Goal: Transaction & Acquisition: Purchase product/service

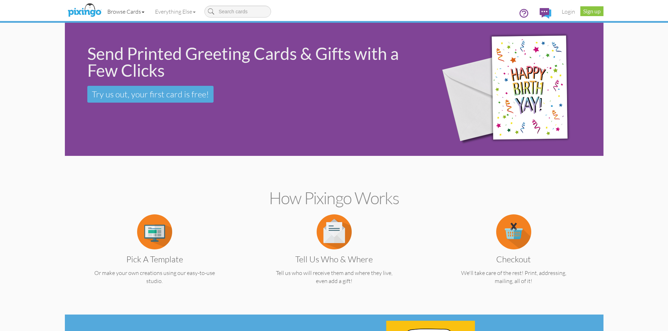
click at [139, 13] on link "Browse Cards" at bounding box center [126, 12] width 48 height 18
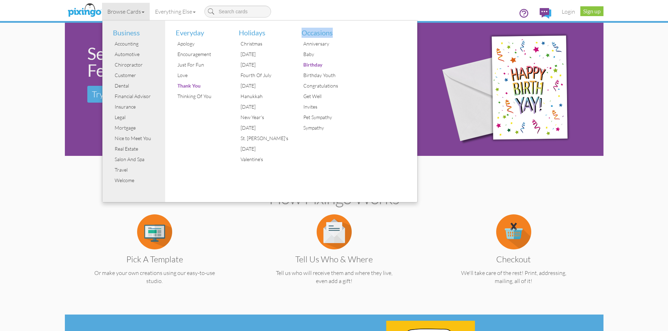
drag, startPoint x: 300, startPoint y: 33, endPoint x: 341, endPoint y: 34, distance: 41.4
click at [341, 34] on li "Occasions" at bounding box center [325, 30] width 58 height 18
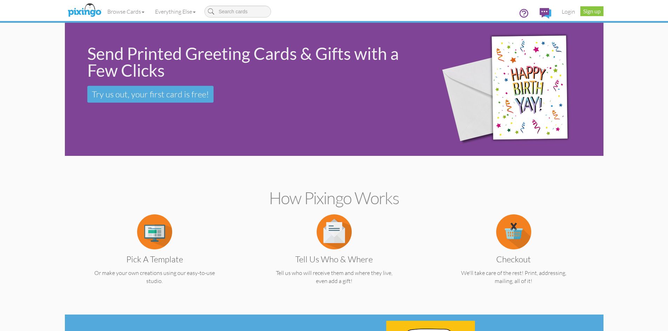
copy li "Occasions"
click at [141, 11] on link "Browse Cards" at bounding box center [126, 12] width 48 height 18
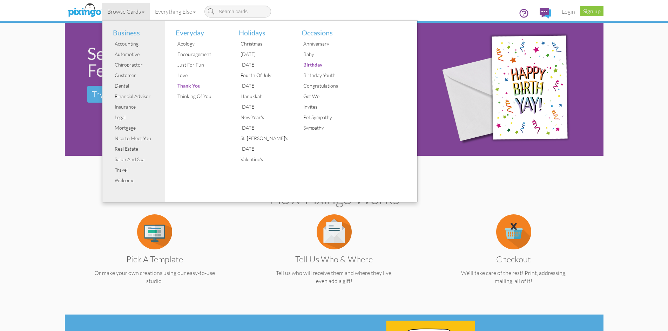
click at [247, 33] on li "Holidays" at bounding box center [262, 30] width 58 height 18
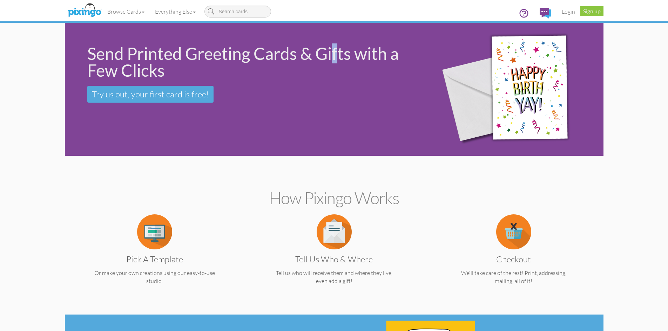
click at [247, 33] on div "Send Printed Greeting Cards & Gifts with a Few Clicks Try us out, your first ca…" at bounding box center [244, 74] width 359 height 102
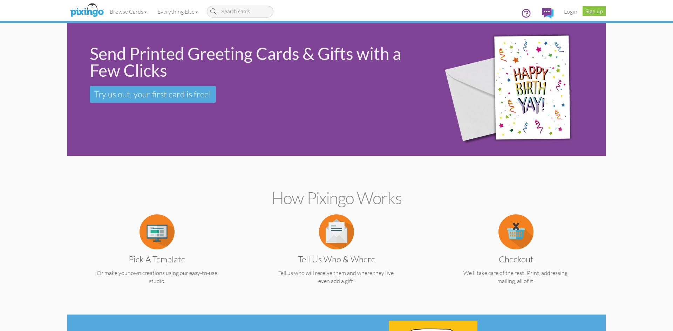
click at [247, 33] on body "Toggle navigation Visit Pixingo Mobile Browse Cards Business Accounting Automot…" at bounding box center [336, 165] width 673 height 331
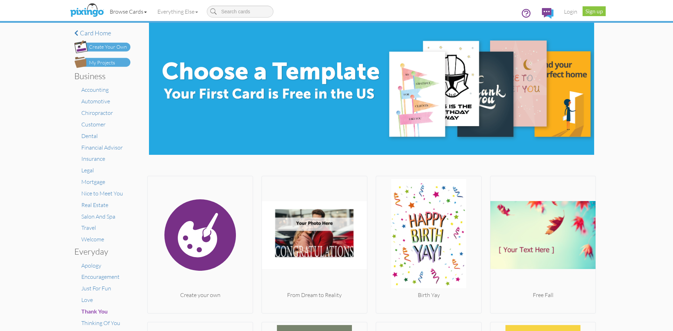
click at [135, 12] on link "Browse Cards" at bounding box center [128, 12] width 48 height 18
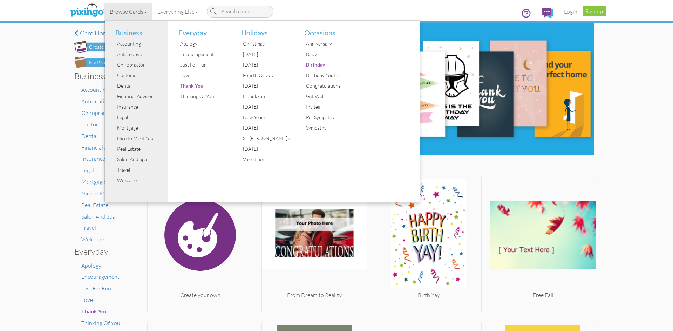
click at [252, 32] on li "Holidays" at bounding box center [265, 30] width 58 height 18
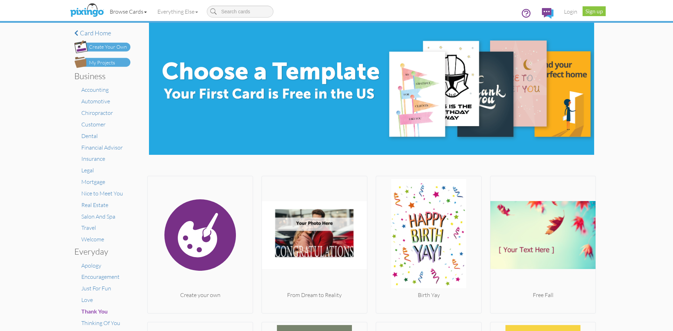
click at [136, 10] on link "Browse Cards" at bounding box center [128, 12] width 48 height 18
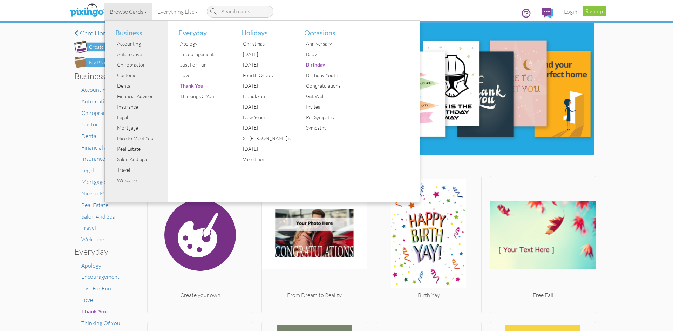
click at [23, 67] on div "× Card home Create Your Own My Projects Business Accounting Automotive Chiropra…" at bounding box center [336, 177] width 673 height 308
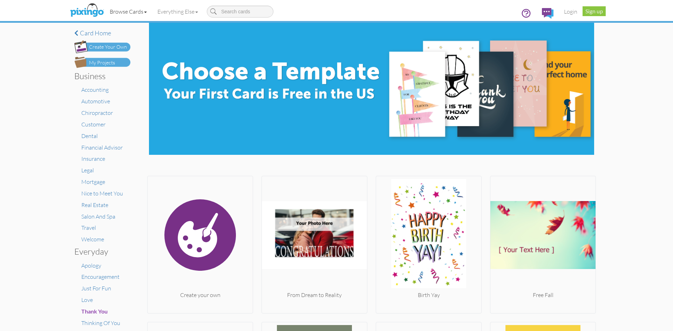
click at [131, 9] on link "Browse Cards" at bounding box center [128, 12] width 48 height 18
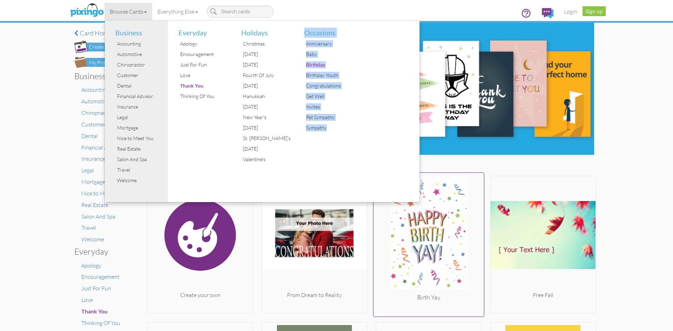
drag, startPoint x: 301, startPoint y: 30, endPoint x: 392, endPoint y: 227, distance: 217.5
click at [332, 135] on div "Occasions Anniversary Baby Birthday Birthday Youth Congratulations Get Well Inv…" at bounding box center [325, 112] width 63 height 182
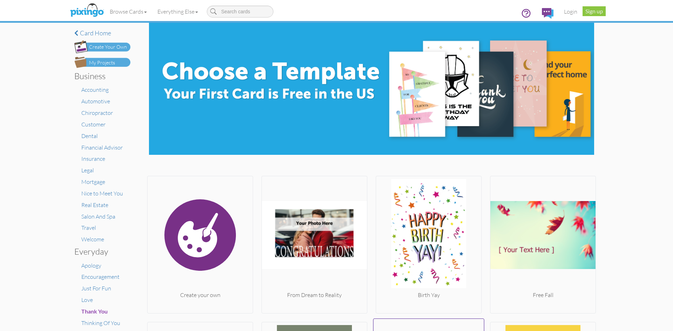
copy ul "Occasions Anniversary Baby Birthday Birthday Youth Congratulations Get Well Inv…"
click at [142, 11] on link "Browse Cards" at bounding box center [128, 12] width 48 height 18
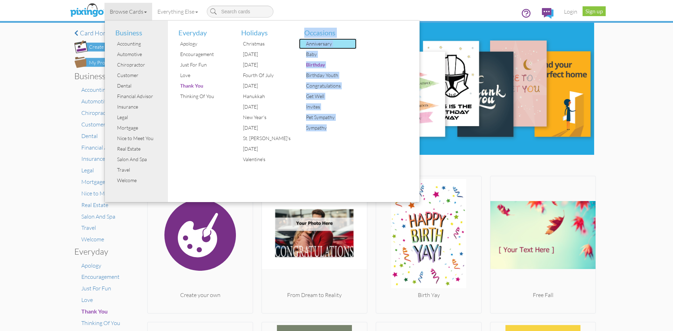
copy ul "Occasions Anniversary Baby Birthday Birthday Youth Congratulations Get Well Inv…"
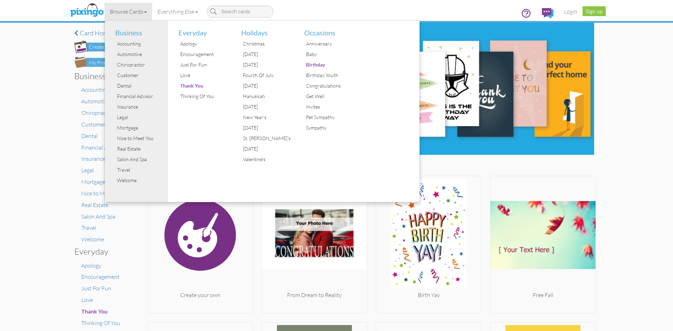
click at [70, 141] on div "× Card home Create Your Own My Projects Business Accounting Automotive Chiropra…" at bounding box center [102, 320] width 70 height 594
